Goal: Navigation & Orientation: Find specific page/section

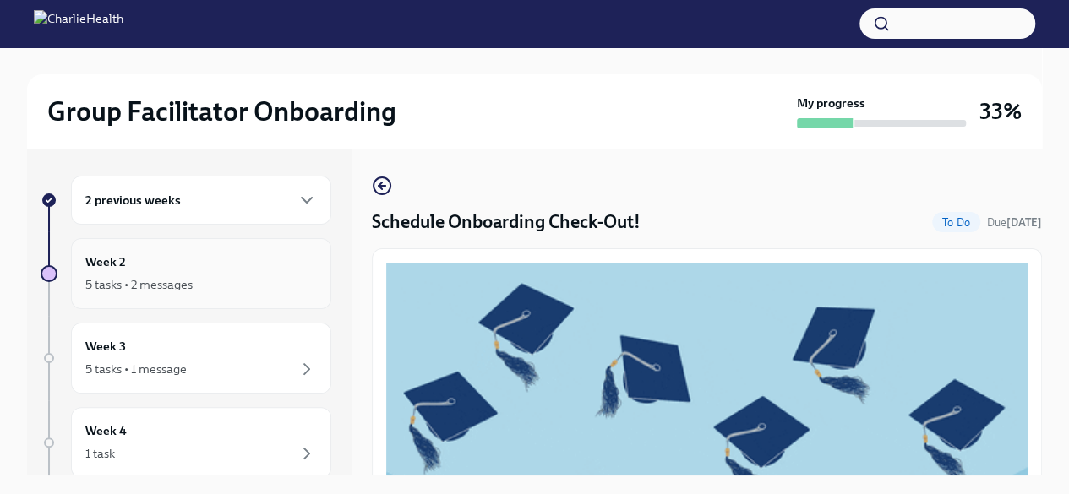
click at [235, 270] on div "Week 2 5 tasks • 2 messages" at bounding box center [201, 274] width 232 height 42
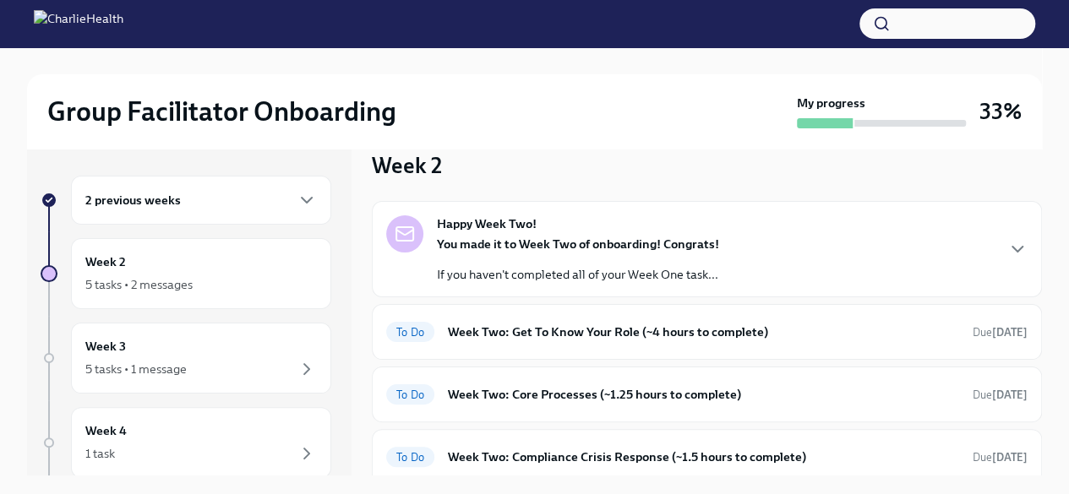
scroll to position [25, 0]
click at [1007, 246] on icon "button" at bounding box center [1017, 250] width 20 height 20
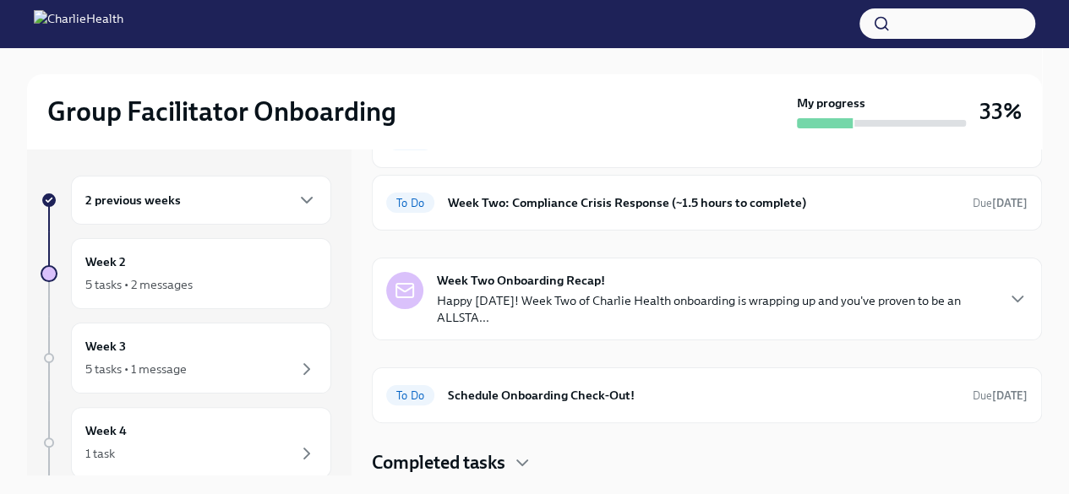
scroll to position [632, 0]
click at [405, 147] on span "To Do" at bounding box center [410, 140] width 48 height 13
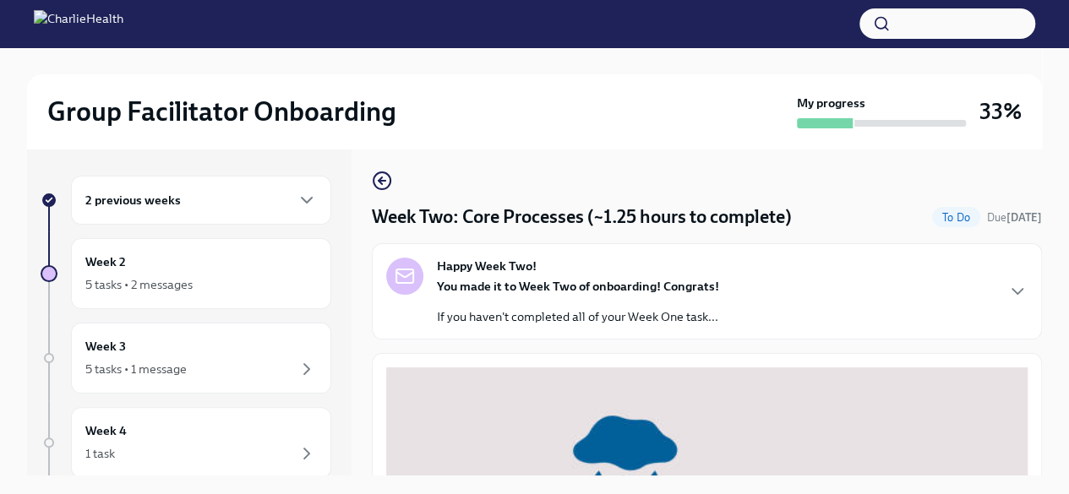
scroll to position [1, 0]
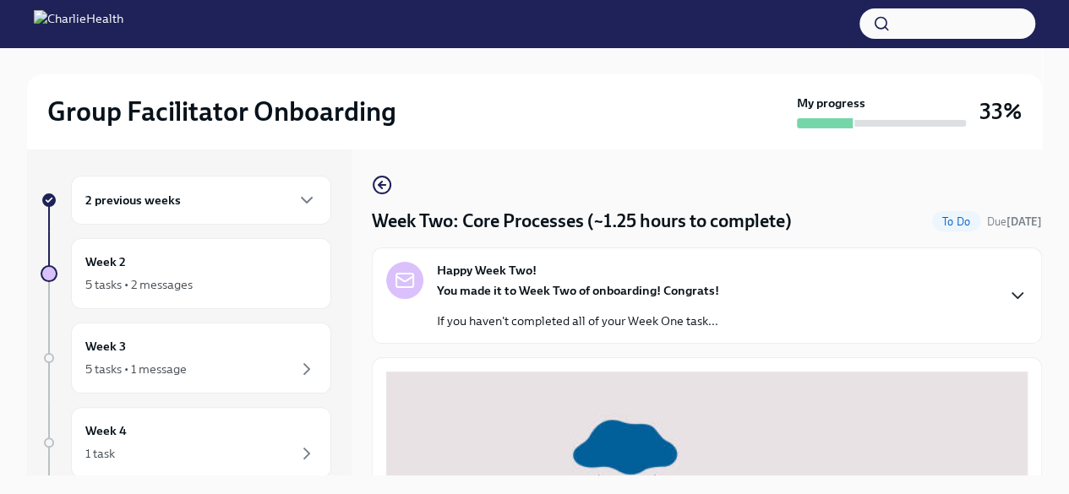
click at [1007, 292] on icon "button" at bounding box center [1017, 296] width 20 height 20
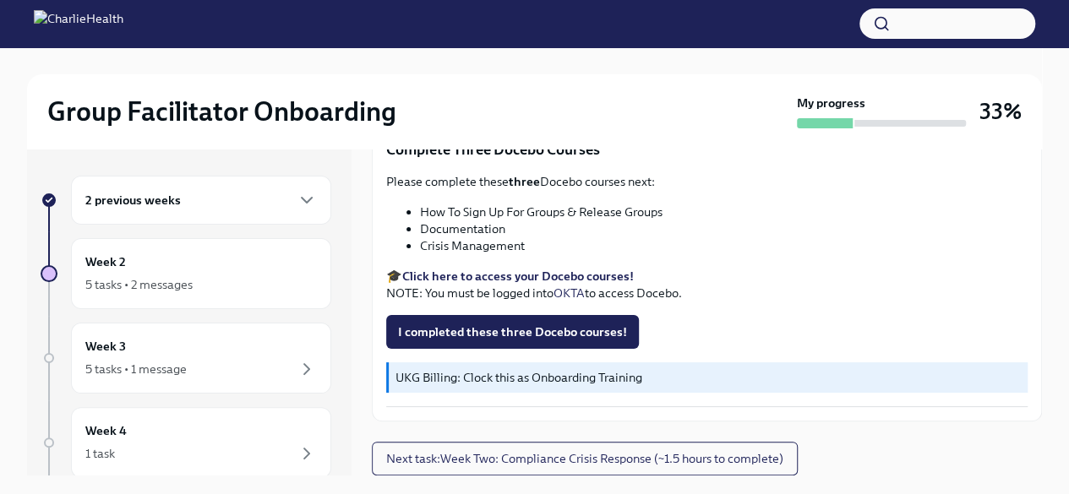
scroll to position [1199, 0]
click at [520, 284] on strong "Click here to access your Docebo courses!" at bounding box center [518, 276] width 232 height 15
